Goal: Information Seeking & Learning: Check status

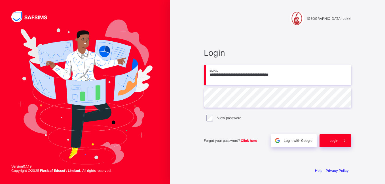
drag, startPoint x: 0, startPoint y: 0, endPoint x: 199, endPoint y: 151, distance: 249.7
click at [199, 151] on div "**********" at bounding box center [277, 97] width 159 height 131
click at [342, 142] on icon at bounding box center [345, 140] width 6 height 5
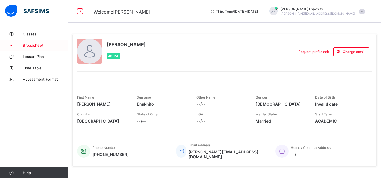
click at [33, 48] on link "Broadsheet" at bounding box center [34, 45] width 68 height 11
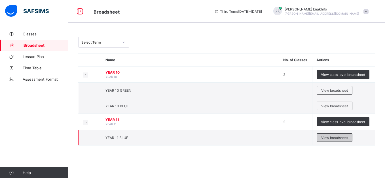
click at [336, 142] on div "View broadsheet" at bounding box center [335, 138] width 36 height 9
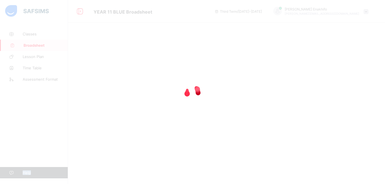
click at [336, 142] on div at bounding box center [192, 92] width 385 height 184
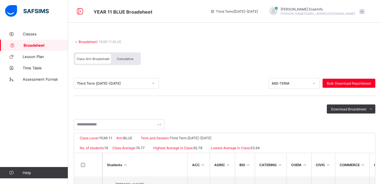
click at [153, 84] on icon at bounding box center [152, 84] width 3 height 6
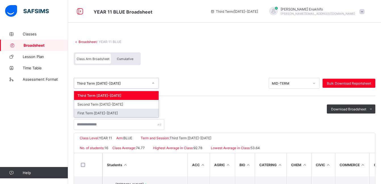
click at [115, 114] on div "First Term [DATE]-[DATE]" at bounding box center [116, 113] width 85 height 9
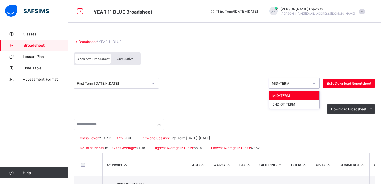
click at [316, 84] on icon at bounding box center [313, 84] width 3 height 6
click at [290, 105] on div "END OF TERM" at bounding box center [294, 104] width 50 height 9
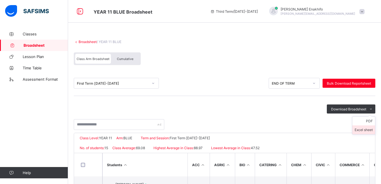
click at [367, 130] on li "Excel sheet" at bounding box center [363, 130] width 23 height 9
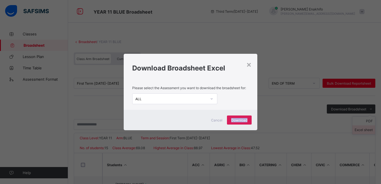
click at [367, 130] on div "× Download Broadsheet Excel Please select the Assessment you want to download t…" at bounding box center [190, 92] width 381 height 184
click at [240, 121] on span "Download" at bounding box center [239, 120] width 16 height 4
click at [213, 39] on div "× Download Broadsheet Excel Please select the Assessment you want to download t…" at bounding box center [190, 92] width 381 height 184
click at [251, 65] on div "×" at bounding box center [248, 65] width 5 height 10
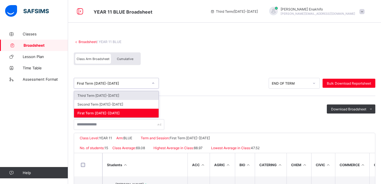
click at [153, 84] on icon at bounding box center [153, 83] width 2 height 1
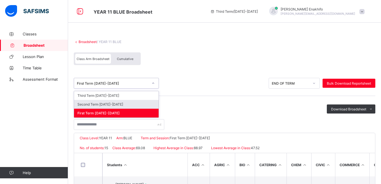
click at [120, 105] on div "Second Term [DATE]-[DATE]" at bounding box center [116, 104] width 85 height 9
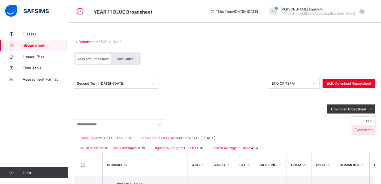
click at [360, 131] on li "Excel sheet" at bounding box center [363, 130] width 23 height 9
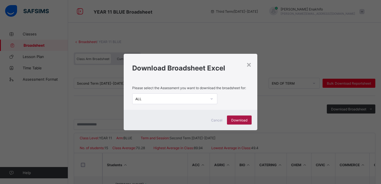
click at [238, 119] on span "Download" at bounding box center [239, 120] width 16 height 4
click at [233, 66] on h1 "Download Broadsheet Excel" at bounding box center [190, 68] width 116 height 8
click at [251, 63] on div "×" at bounding box center [248, 65] width 5 height 10
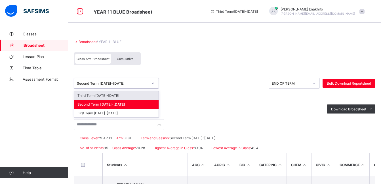
click at [153, 84] on icon at bounding box center [153, 83] width 2 height 1
click at [128, 96] on div "Third Term [DATE]-[DATE]" at bounding box center [116, 95] width 85 height 9
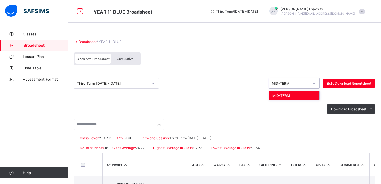
click at [316, 83] on icon at bounding box center [313, 84] width 3 height 6
click at [299, 95] on div "MID-TERM" at bounding box center [294, 95] width 50 height 9
click at [316, 81] on icon at bounding box center [313, 84] width 3 height 6
click at [321, 52] on div "Class Arm Broadsheet Cumulative" at bounding box center [224, 60] width 301 height 21
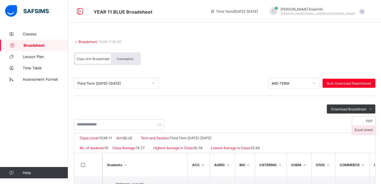
click at [359, 131] on li "Excel sheet" at bounding box center [363, 130] width 23 height 9
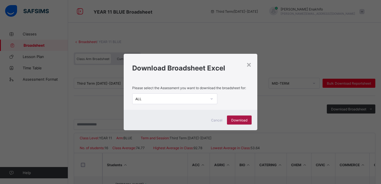
click at [243, 123] on div "Download" at bounding box center [239, 120] width 25 height 9
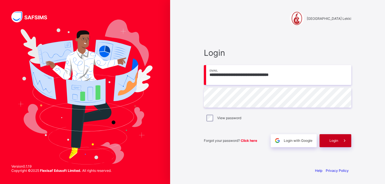
click at [350, 144] on span at bounding box center [344, 140] width 13 height 13
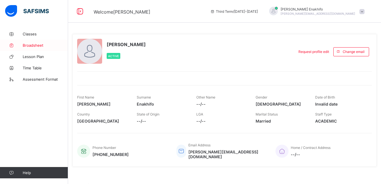
click at [33, 48] on link "Broadsheet" at bounding box center [34, 45] width 68 height 11
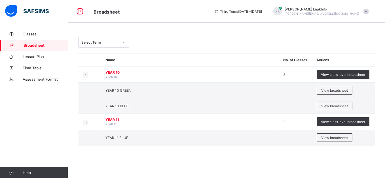
click at [368, 10] on span at bounding box center [366, 11] width 5 height 5
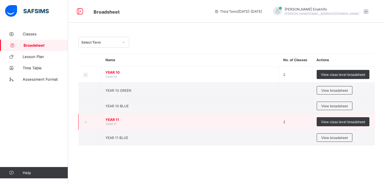
click at [87, 121] on icon at bounding box center [85, 122] width 3 height 3
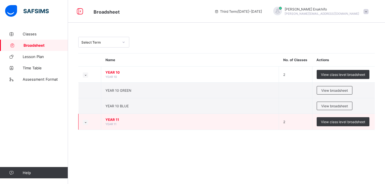
click at [87, 121] on icon at bounding box center [85, 122] width 3 height 3
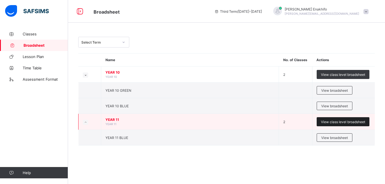
click at [333, 120] on span "View class level broadsheet" at bounding box center [343, 122] width 44 height 4
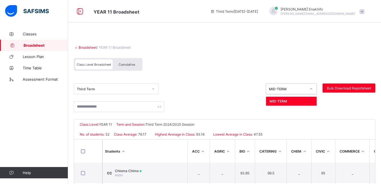
click at [313, 90] on icon at bounding box center [310, 89] width 3 height 6
click at [151, 90] on div at bounding box center [153, 89] width 10 height 9
click at [219, 62] on div "Class Level Broadsheet Cumulative" at bounding box center [224, 65] width 301 height 21
click at [153, 89] on icon at bounding box center [152, 89] width 3 height 6
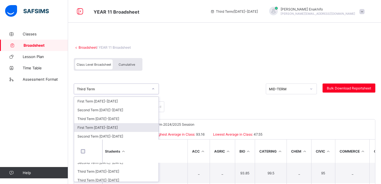
click at [113, 128] on div "First Term [DATE]-[DATE]" at bounding box center [116, 127] width 85 height 9
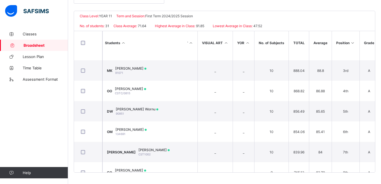
scroll to position [0, 765]
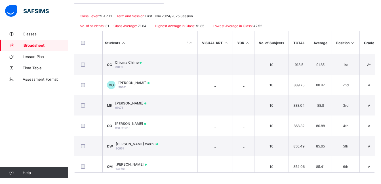
click at [347, 102] on td "3rd" at bounding box center [346, 105] width 28 height 20
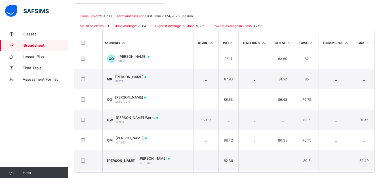
scroll to position [26, 0]
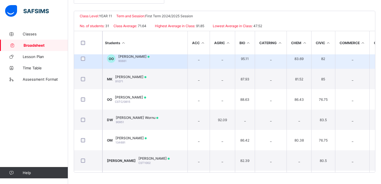
click at [137, 60] on div "[PERSON_NAME] 90881" at bounding box center [133, 58] width 31 height 9
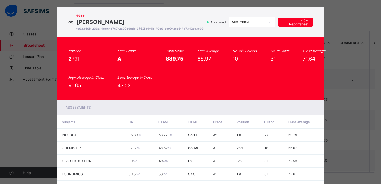
scroll to position [7, 0]
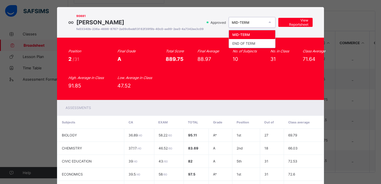
click at [269, 24] on icon at bounding box center [269, 23] width 3 height 6
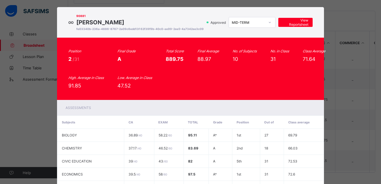
click at [338, 16] on div "OO 90881 [PERSON_NAME] fe03340b-236a-4886-8767-2a09c6edd13f 62f39f9b-40c0-ee99-…" at bounding box center [190, 92] width 381 height 184
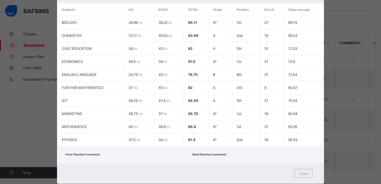
scroll to position [137, 0]
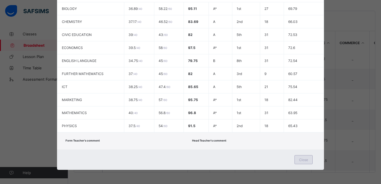
click at [300, 162] on div "Close" at bounding box center [303, 159] width 18 height 9
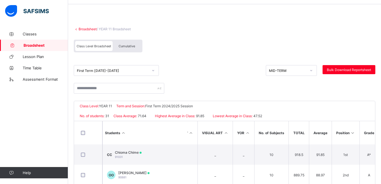
scroll to position [0, 0]
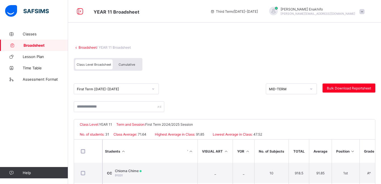
click at [36, 46] on span "Broadsheet" at bounding box center [46, 45] width 45 height 5
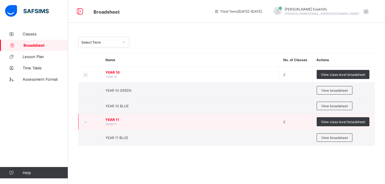
click at [85, 122] on icon at bounding box center [85, 122] width 3 height 3
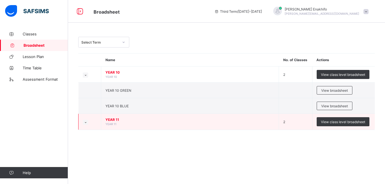
click at [85, 122] on icon at bounding box center [85, 122] width 3 height 3
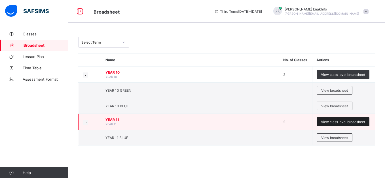
click at [343, 121] on span "View class level broadsheet" at bounding box center [343, 122] width 44 height 4
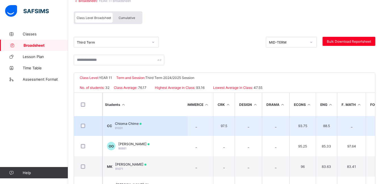
scroll to position [1, 157]
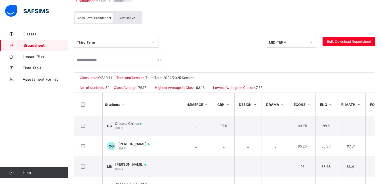
click at [153, 42] on icon at bounding box center [153, 42] width 2 height 1
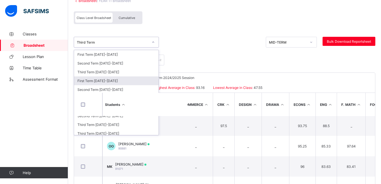
click at [114, 81] on div "First Term [DATE]-[DATE]" at bounding box center [116, 81] width 85 height 9
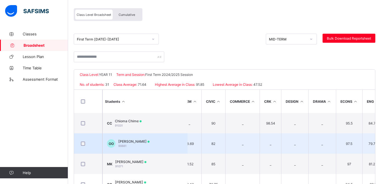
scroll to position [0, 121]
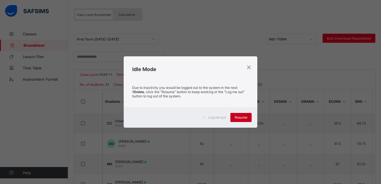
click at [241, 118] on span "Resume" at bounding box center [241, 117] width 13 height 4
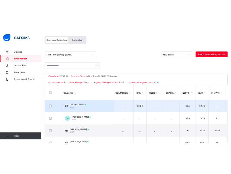
scroll to position [0, 155]
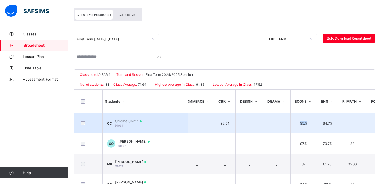
drag, startPoint x: 307, startPoint y: 124, endPoint x: 298, endPoint y: 126, distance: 8.3
click at [298, 126] on td "95.5" at bounding box center [303, 123] width 26 height 20
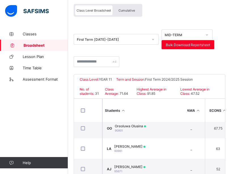
scroll to position [54, 0]
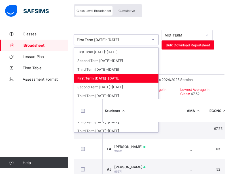
click at [154, 40] on icon at bounding box center [152, 40] width 3 height 6
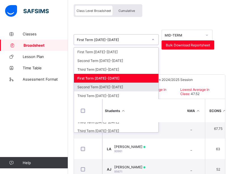
click at [110, 88] on div "Second Term [DATE]-[DATE]" at bounding box center [116, 87] width 85 height 9
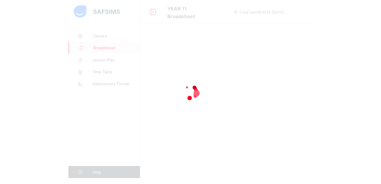
scroll to position [0, 0]
